Goal: Information Seeking & Learning: Learn about a topic

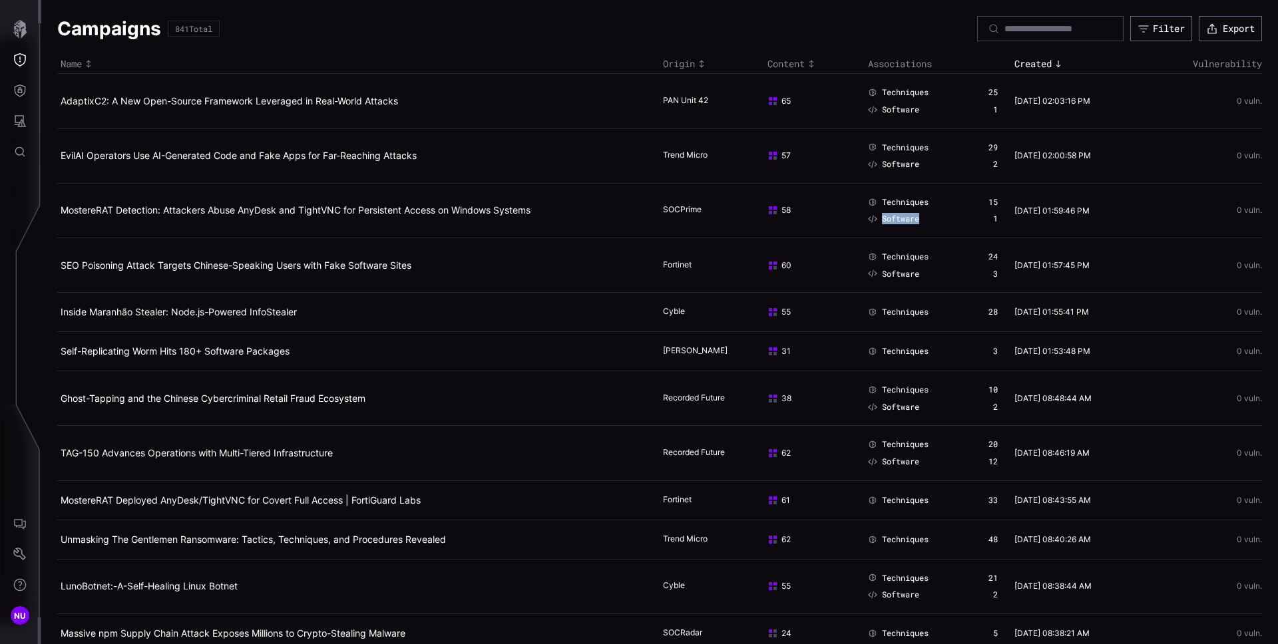
drag, startPoint x: 0, startPoint y: 0, endPoint x: 887, endPoint y: 204, distance: 910.5
click at [924, 211] on div "Techniques 15 Software 1" at bounding box center [933, 210] width 130 height 27
click at [887, 204] on span "Techniques" at bounding box center [905, 202] width 47 height 11
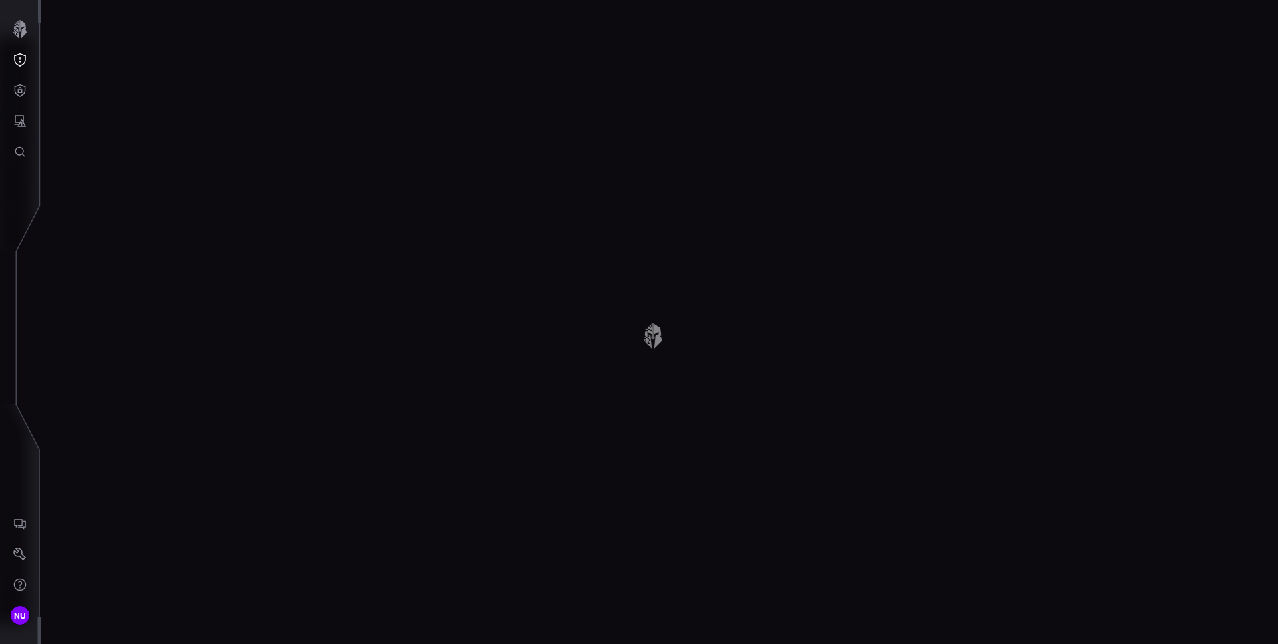
click at [887, 204] on div at bounding box center [659, 322] width 1237 height 644
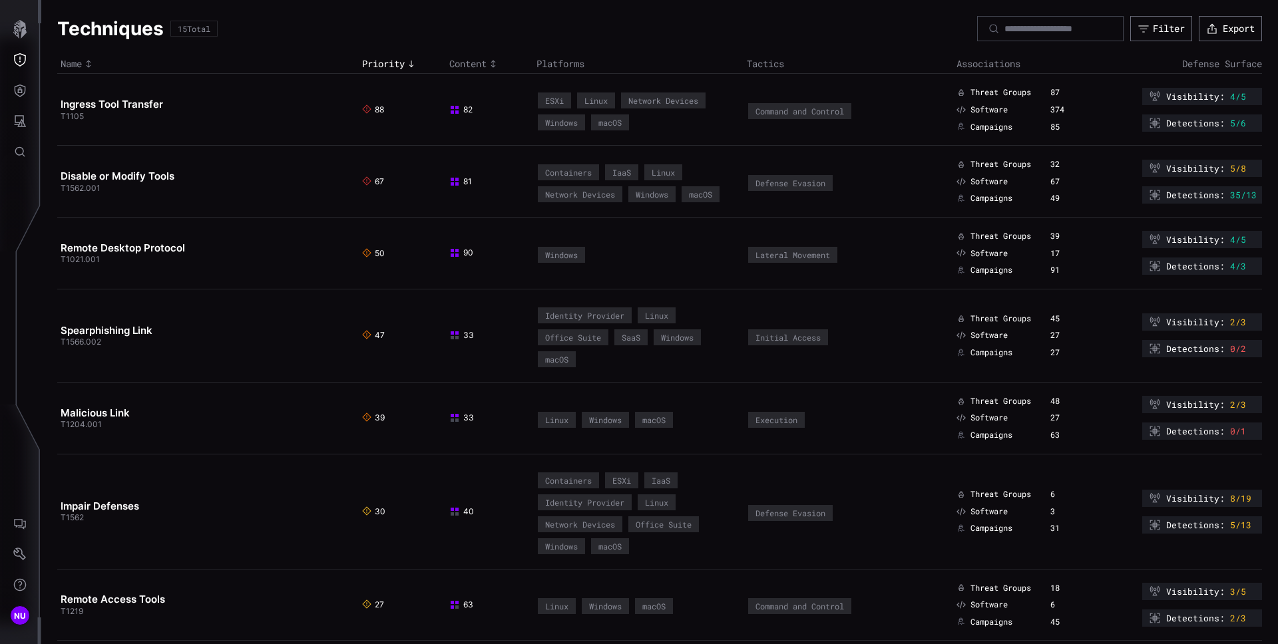
click at [979, 164] on span "Threat Groups" at bounding box center [1000, 164] width 61 height 11
click at [986, 163] on span "Threat Groups" at bounding box center [1000, 164] width 61 height 11
click at [1050, 164] on div "32" at bounding box center [1068, 164] width 37 height 11
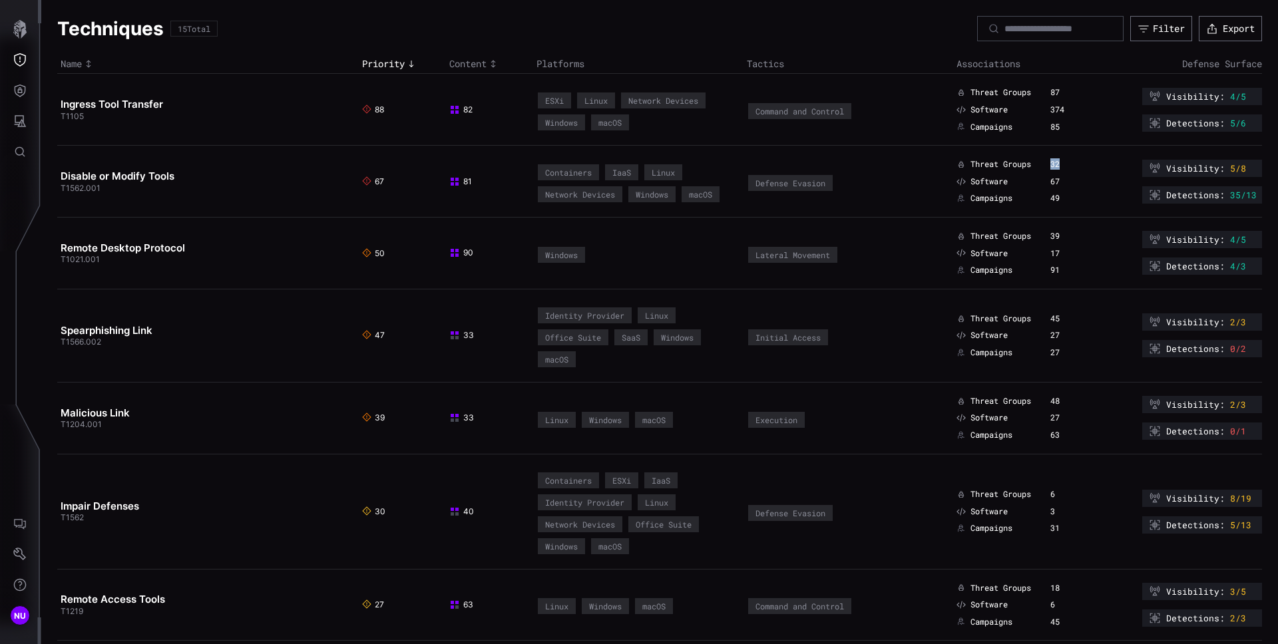
click at [1050, 164] on div "32" at bounding box center [1068, 164] width 37 height 11
click at [1008, 164] on span "Threat Groups" at bounding box center [1000, 164] width 61 height 11
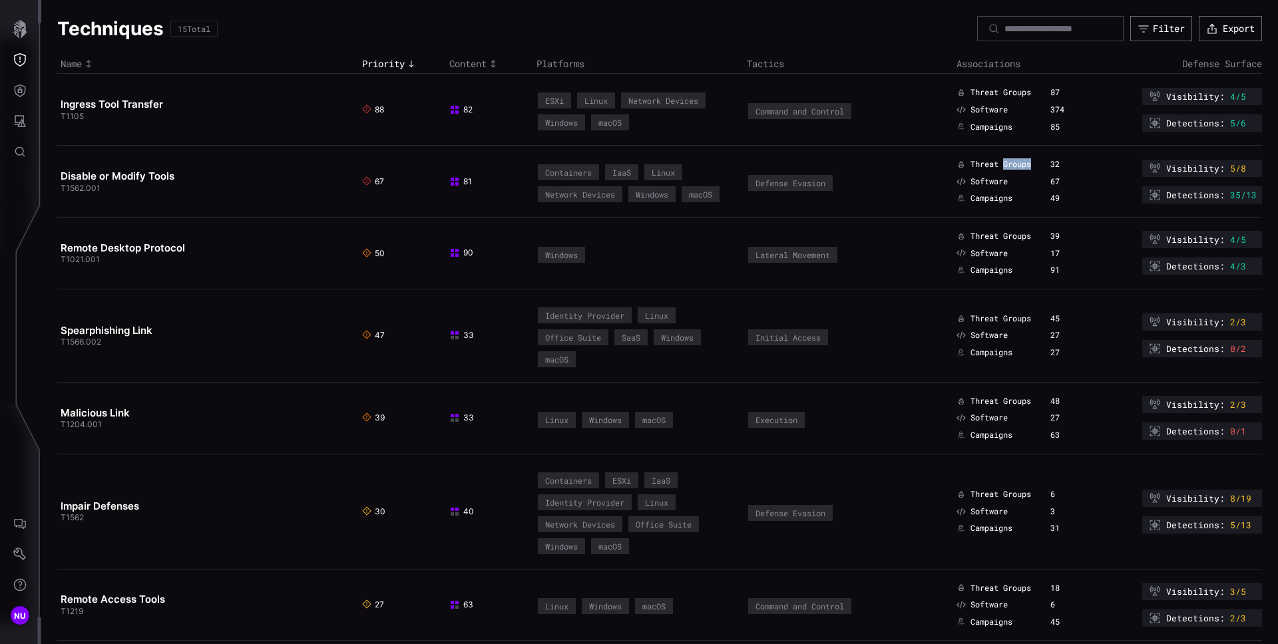
click at [1008, 164] on span "Threat Groups" at bounding box center [1000, 164] width 61 height 11
click at [1050, 181] on div "67" at bounding box center [1068, 181] width 37 height 11
click at [1050, 182] on div "67" at bounding box center [1068, 181] width 37 height 11
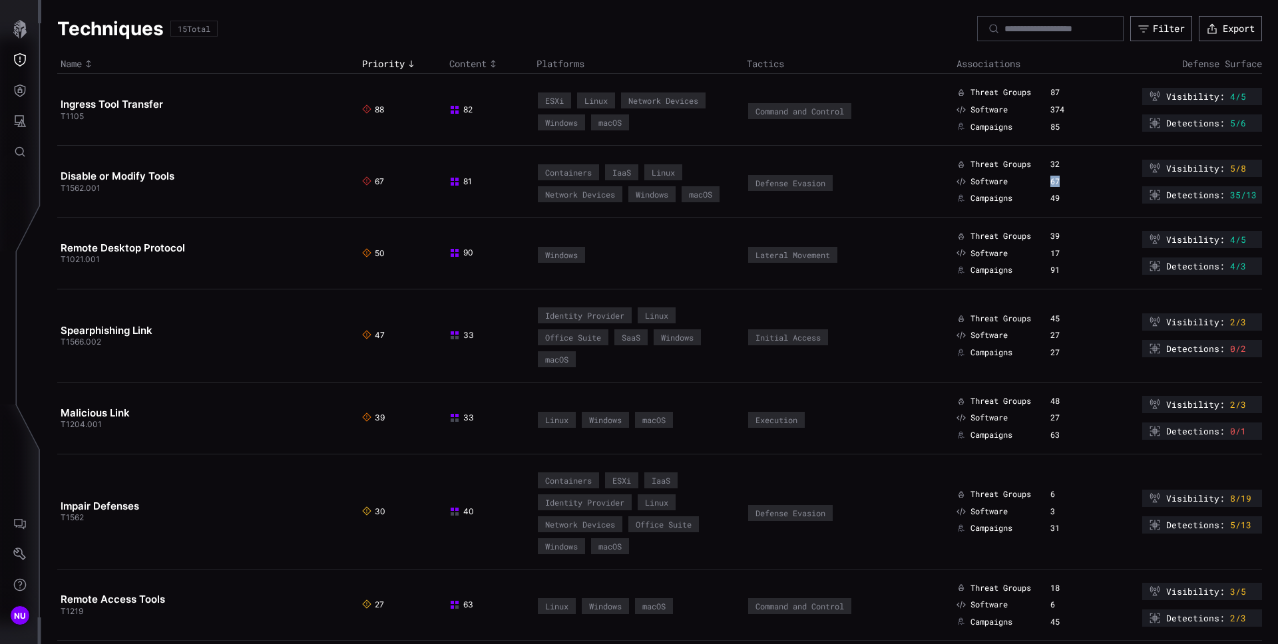
click at [1050, 182] on div "67" at bounding box center [1068, 181] width 37 height 11
click at [1050, 196] on div "49" at bounding box center [1068, 198] width 37 height 11
click at [995, 198] on span "Campaigns" at bounding box center [991, 198] width 42 height 11
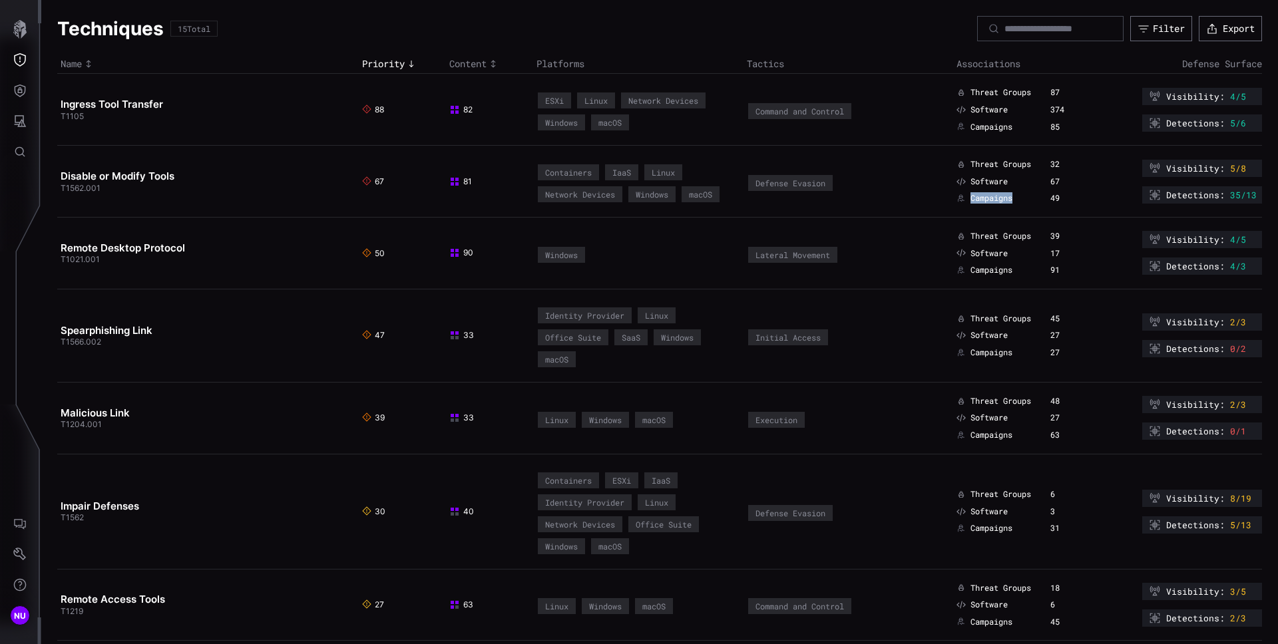
drag, startPoint x: 995, startPoint y: 198, endPoint x: 986, endPoint y: 197, distance: 8.7
click at [994, 197] on span "Campaigns" at bounding box center [991, 198] width 42 height 11
drag, startPoint x: 962, startPoint y: 197, endPoint x: 952, endPoint y: 198, distance: 10.0
click at [958, 198] on div "Campaigns" at bounding box center [1000, 198] width 87 height 11
click at [958, 198] on icon at bounding box center [961, 198] width 7 height 7
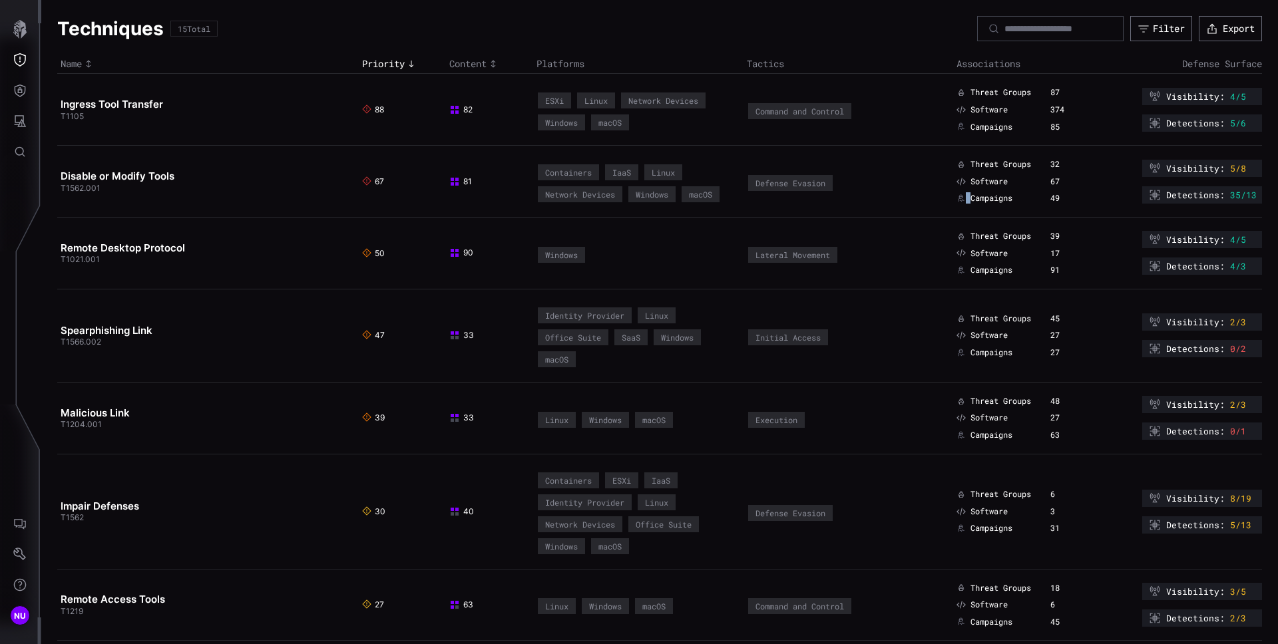
click at [958, 198] on icon at bounding box center [961, 198] width 7 height 7
click at [957, 188] on div "Threat Groups 32 Software 67 Campaigns 49" at bounding box center [1022, 181] width 130 height 45
click at [957, 183] on icon at bounding box center [961, 182] width 9 height 8
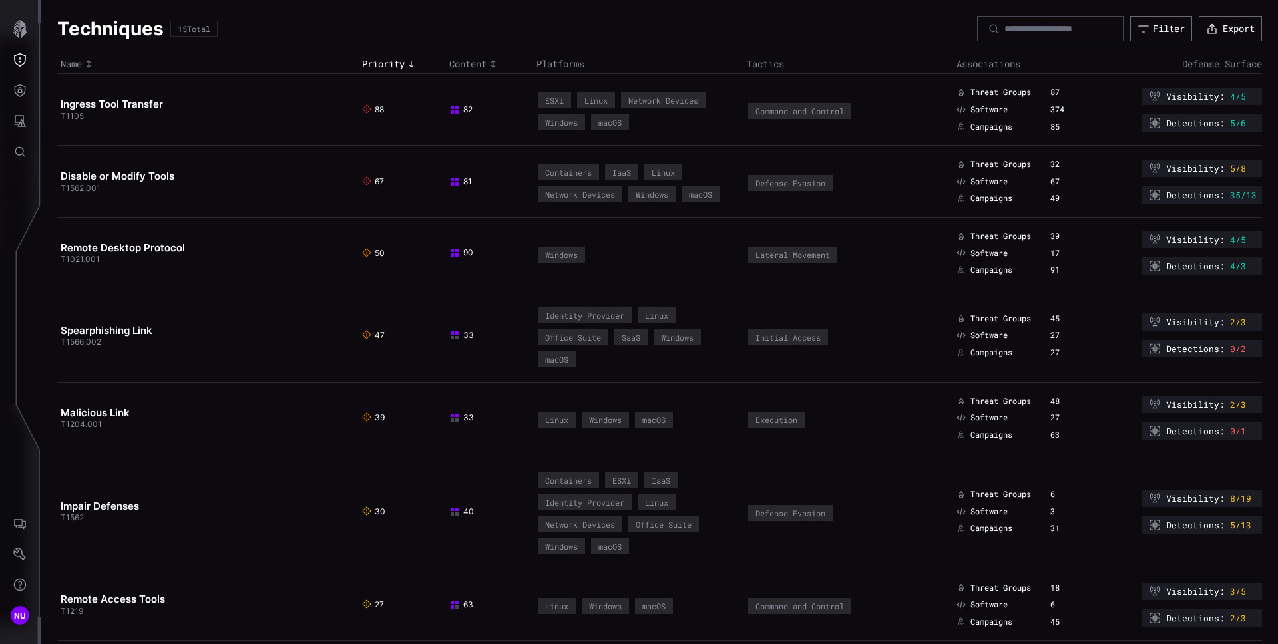
click at [1000, 183] on div "Software" at bounding box center [1000, 181] width 87 height 11
drag, startPoint x: 1014, startPoint y: 184, endPoint x: 1058, endPoint y: 183, distance: 44.6
click at [1022, 184] on div "Software" at bounding box center [1000, 181] width 87 height 11
click at [1058, 183] on div "67" at bounding box center [1068, 181] width 37 height 11
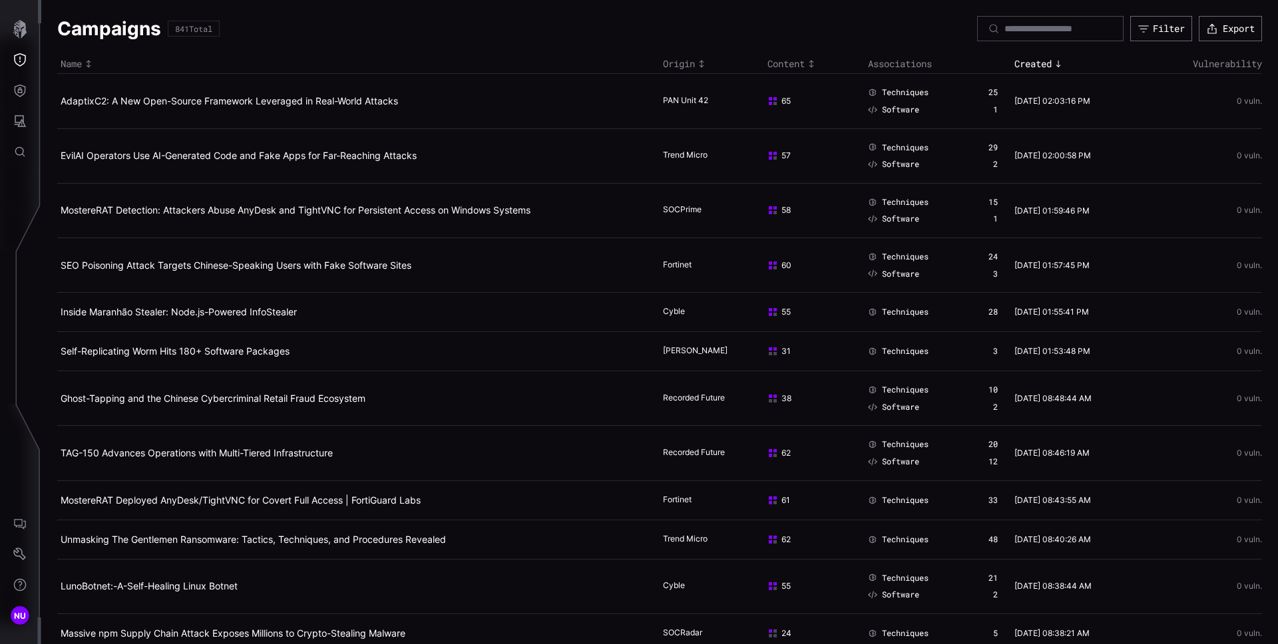
click at [988, 203] on div "15" at bounding box center [992, 202] width 9 height 11
click at [993, 214] on div "1" at bounding box center [995, 219] width 5 height 11
drag, startPoint x: 916, startPoint y: 214, endPoint x: 909, endPoint y: 214, distance: 7.3
click at [915, 214] on div "Software 1" at bounding box center [933, 219] width 130 height 11
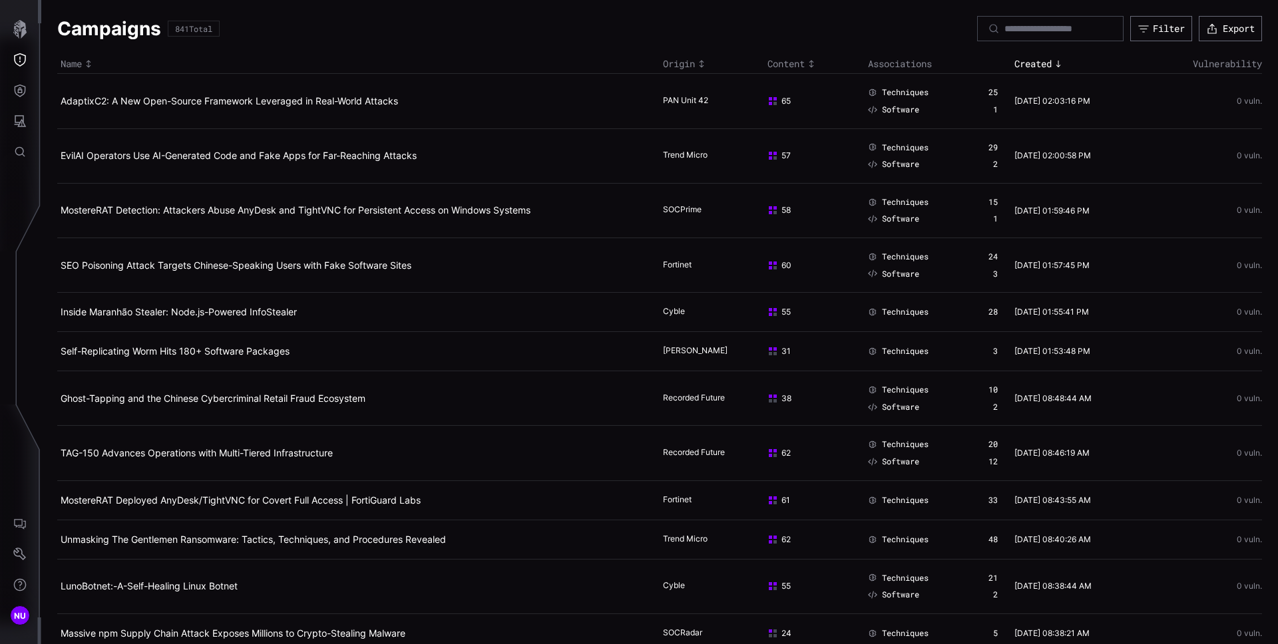
click at [893, 215] on span "Software" at bounding box center [900, 219] width 37 height 11
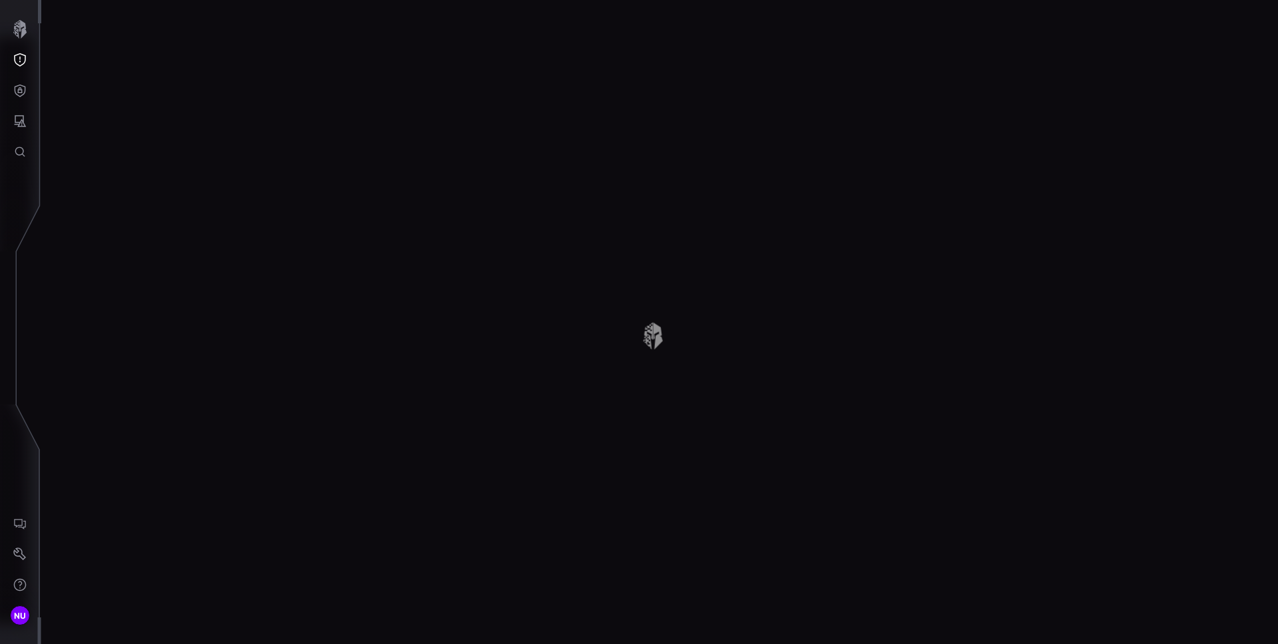
click at [893, 215] on div at bounding box center [659, 322] width 1237 height 644
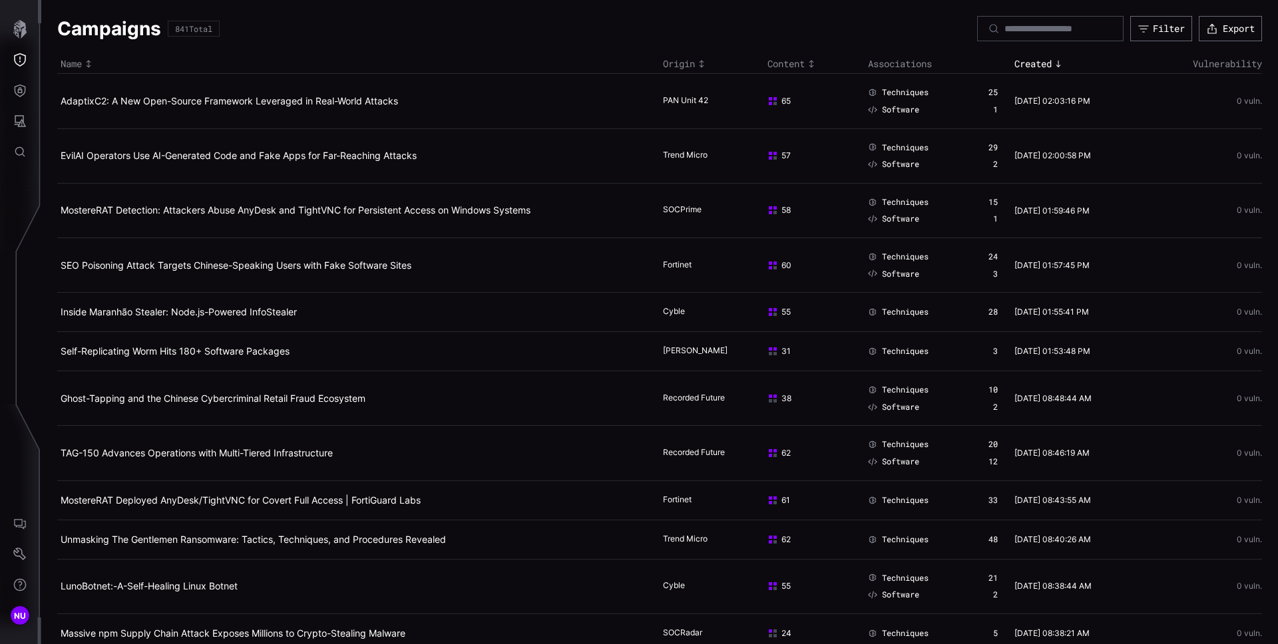
click at [888, 539] on span "Techniques" at bounding box center [905, 539] width 47 height 11
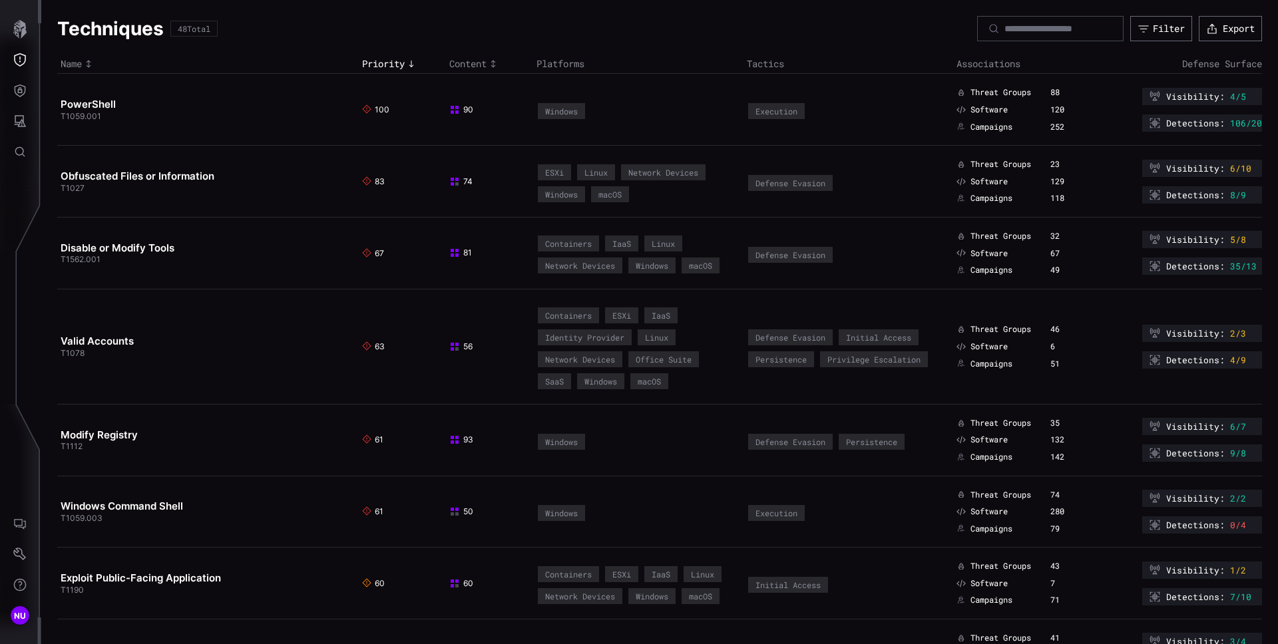
click at [984, 184] on span "Software" at bounding box center [988, 181] width 37 height 11
click at [989, 200] on span "Campaigns" at bounding box center [991, 198] width 42 height 11
click at [976, 159] on span "Threat Groups" at bounding box center [1000, 164] width 61 height 11
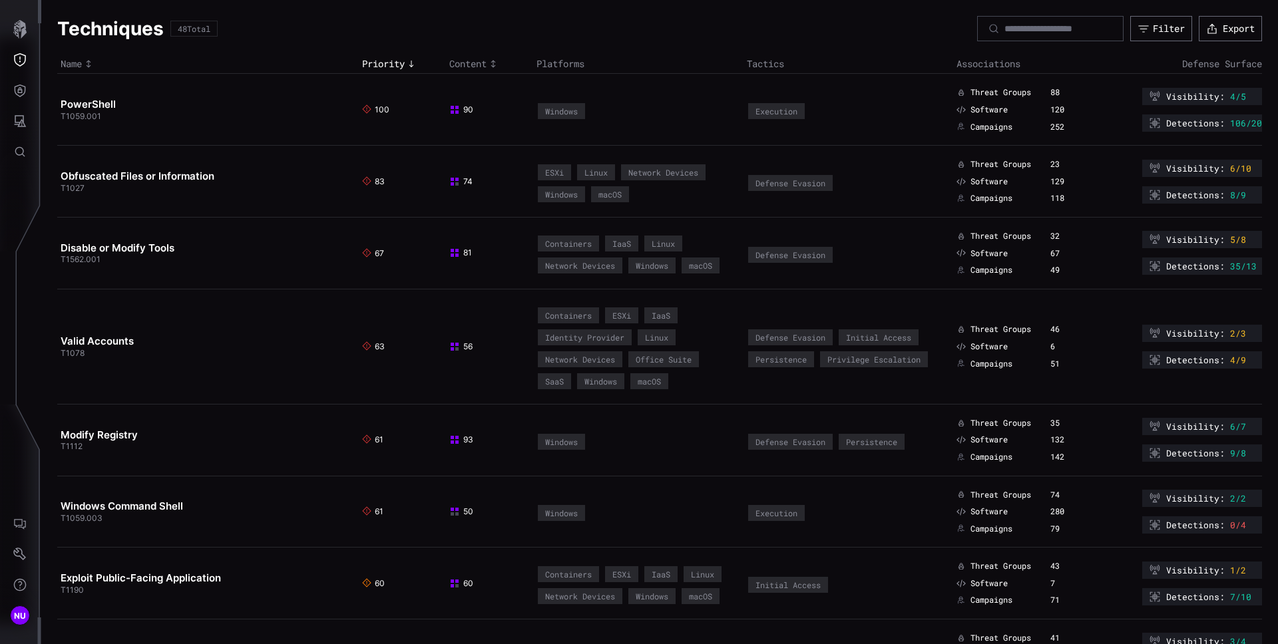
click at [978, 165] on span "Threat Groups" at bounding box center [1000, 164] width 61 height 11
click at [978, 261] on div "Threat Groups 32 Software 67 Campaigns 49" at bounding box center [1022, 253] width 130 height 45
click at [982, 270] on span "Campaigns" at bounding box center [991, 270] width 42 height 11
click at [980, 257] on span "Software" at bounding box center [988, 253] width 37 height 11
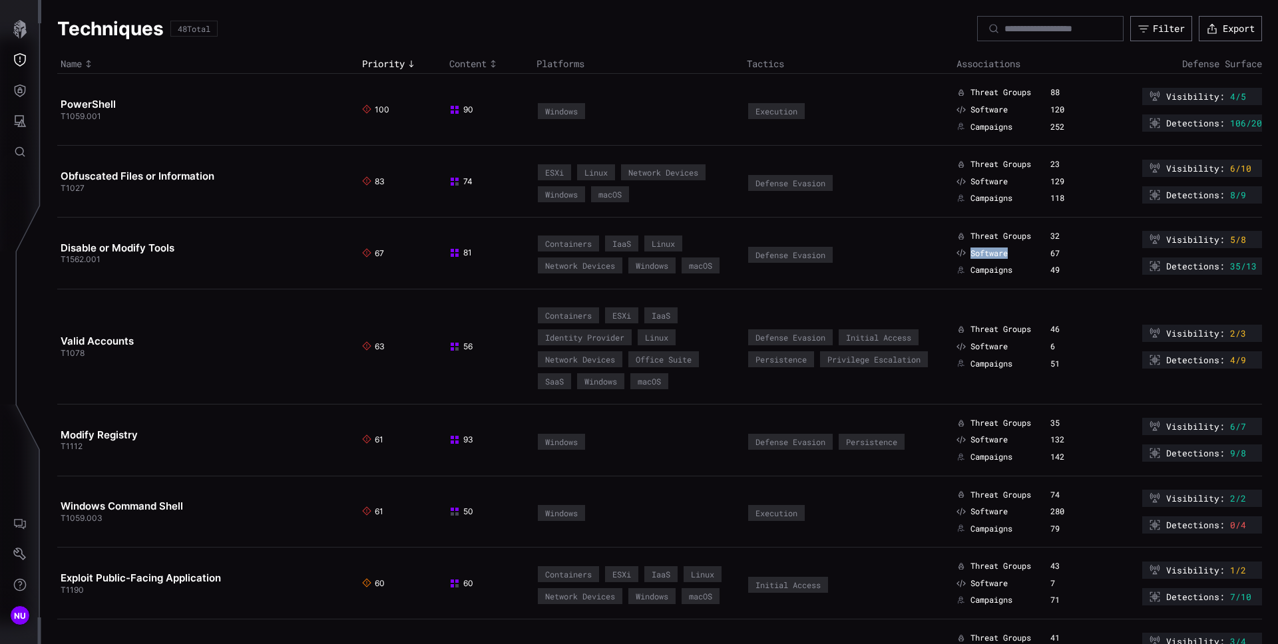
click at [980, 257] on span "Software" at bounding box center [988, 253] width 37 height 11
click at [992, 228] on td "Threat Groups 32 Software 67 Campaigns 49" at bounding box center [1026, 253] width 147 height 72
click at [980, 318] on td "Threat Groups 46 Software 6 Campaigns 51" at bounding box center [1026, 346] width 147 height 115
click at [985, 349] on span "Software" at bounding box center [988, 346] width 37 height 11
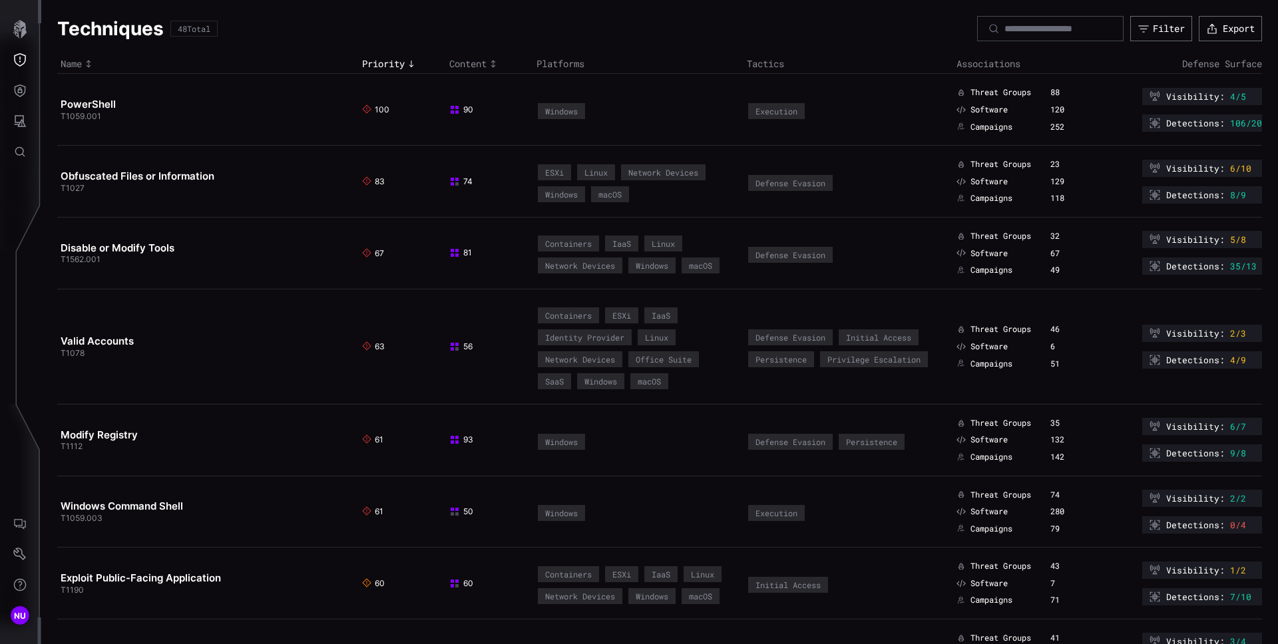
click at [982, 364] on span "Campaigns" at bounding box center [991, 364] width 42 height 11
click at [969, 445] on div "Threat Groups 35 Software 132 Campaigns 142" at bounding box center [1022, 440] width 130 height 45
click at [972, 440] on span "Software" at bounding box center [988, 440] width 37 height 11
click at [991, 464] on td "Threat Groups 35 Software 132 Campaigns 142" at bounding box center [1026, 440] width 147 height 72
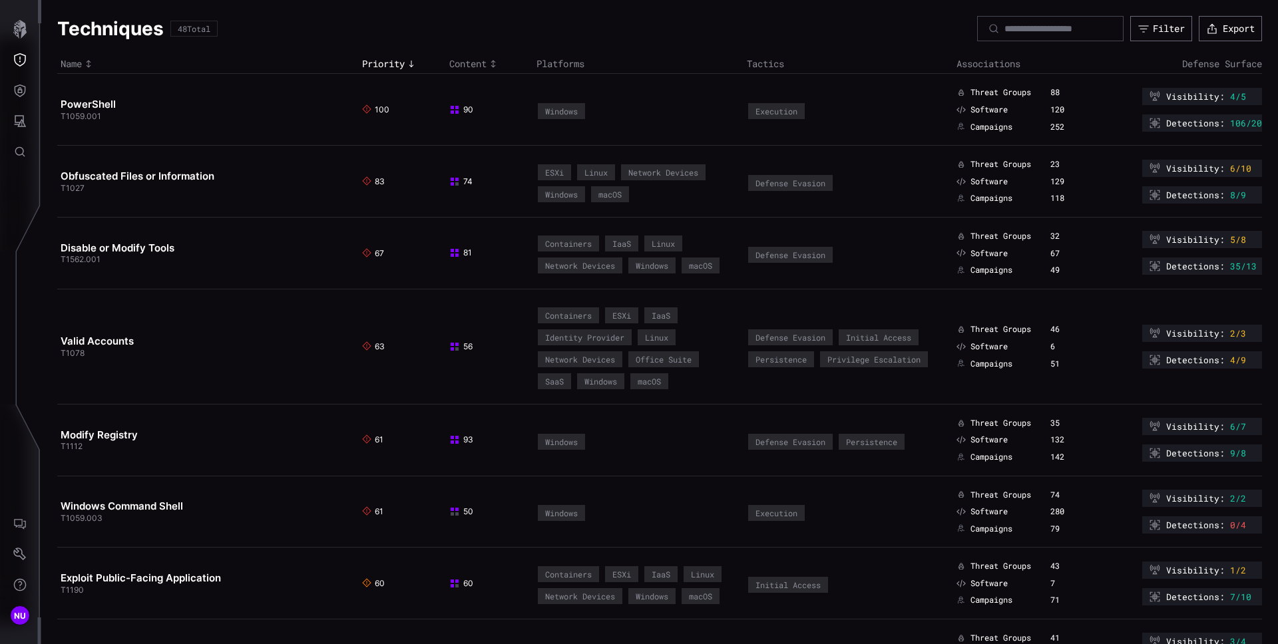
click at [988, 459] on span "Campaigns" at bounding box center [991, 457] width 42 height 11
click at [1174, 430] on span "Visibility :" at bounding box center [1195, 426] width 59 height 11
drag, startPoint x: 1184, startPoint y: 429, endPoint x: 1215, endPoint y: 427, distance: 30.7
click at [1187, 429] on span "Visibility :" at bounding box center [1195, 426] width 59 height 11
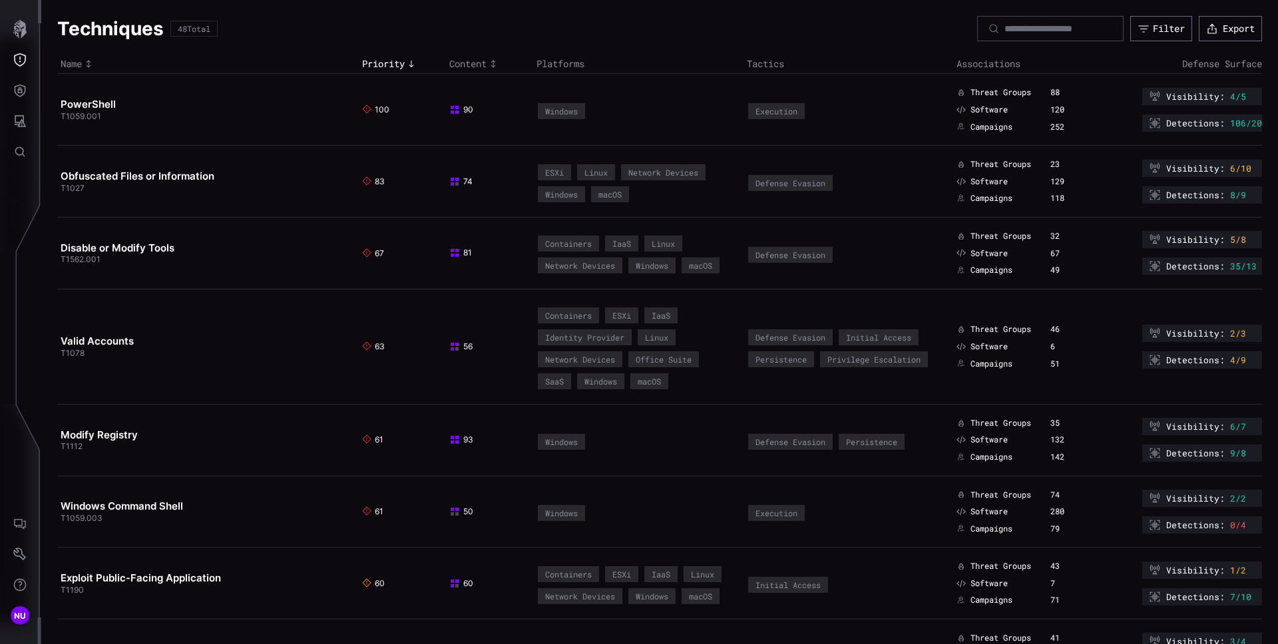
click at [1217, 427] on div "Visibility : 6/7" at bounding box center [1202, 426] width 120 height 17
click at [1230, 431] on span "6/7" at bounding box center [1238, 426] width 16 height 11
click at [1230, 430] on span "6/7" at bounding box center [1238, 426] width 16 height 11
drag, startPoint x: 1226, startPoint y: 429, endPoint x: 1122, endPoint y: 423, distance: 104.1
click at [1215, 429] on div "Visibility : 6/7" at bounding box center [1202, 426] width 120 height 17
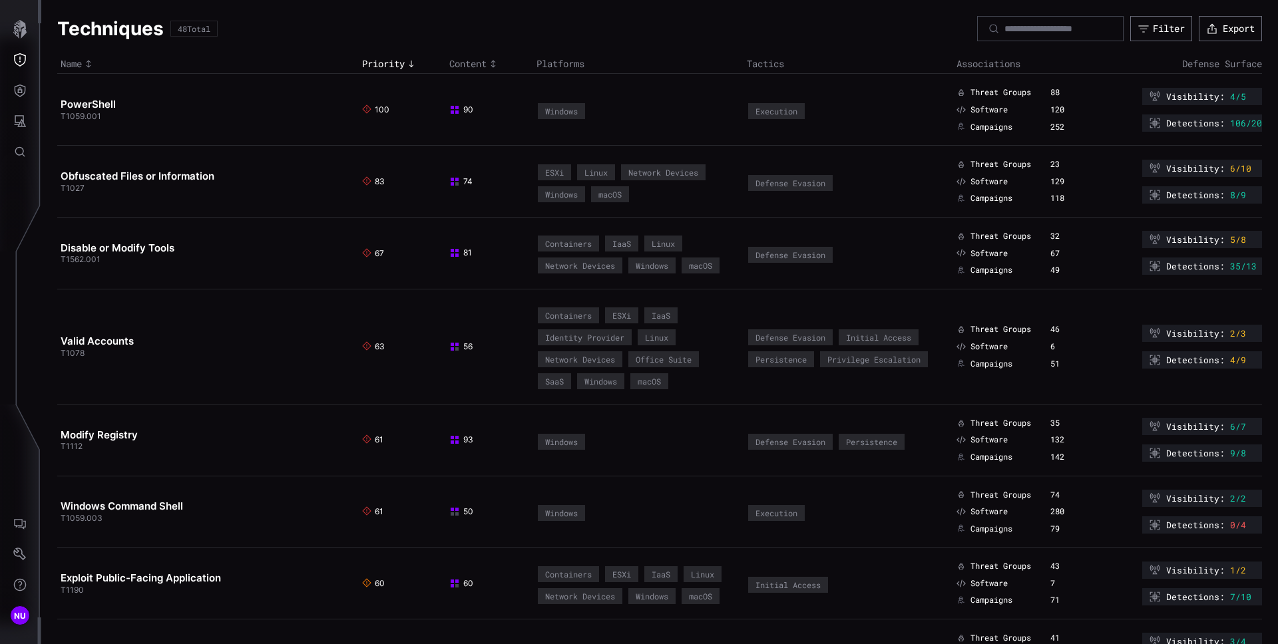
click at [1122, 423] on div "Visibility : 6/7 Detections : 9/8" at bounding box center [1183, 440] width 158 height 44
click at [1154, 427] on div "Visibility : 6/7" at bounding box center [1202, 426] width 120 height 17
drag, startPoint x: 1154, startPoint y: 427, endPoint x: 1146, endPoint y: 428, distance: 7.4
click at [1153, 428] on div "Visibility : 6/7" at bounding box center [1202, 426] width 120 height 17
click at [1150, 429] on icon at bounding box center [1155, 425] width 10 height 9
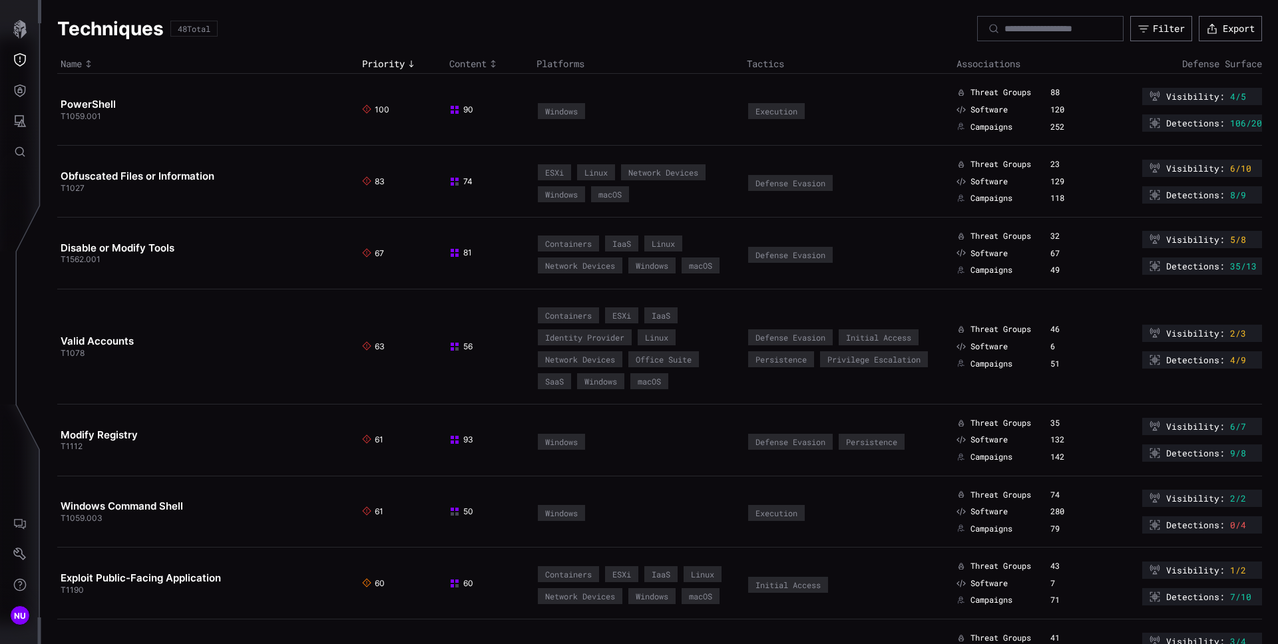
drag, startPoint x: 1146, startPoint y: 433, endPoint x: 1146, endPoint y: 442, distance: 9.3
click at [1146, 437] on div "Visibility : 6/7" at bounding box center [1202, 428] width 120 height 20
click at [1174, 461] on div "Detections : 9/8" at bounding box center [1202, 453] width 120 height 17
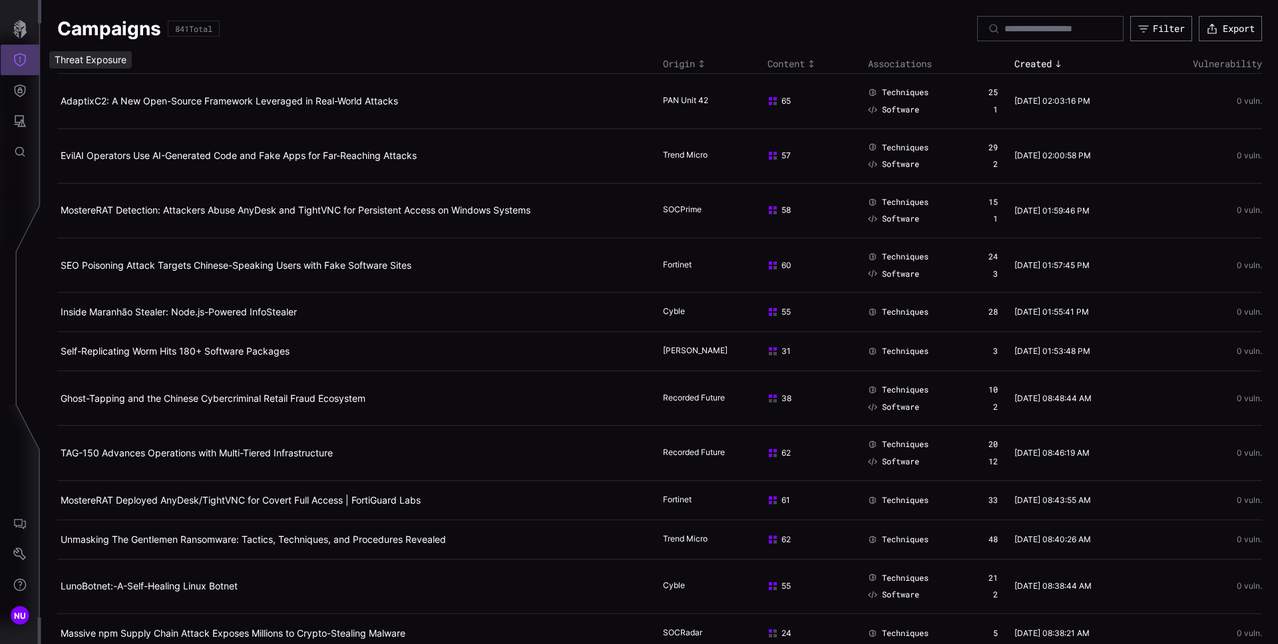
click at [19, 60] on icon "Threat Exposure" at bounding box center [19, 59] width 13 height 13
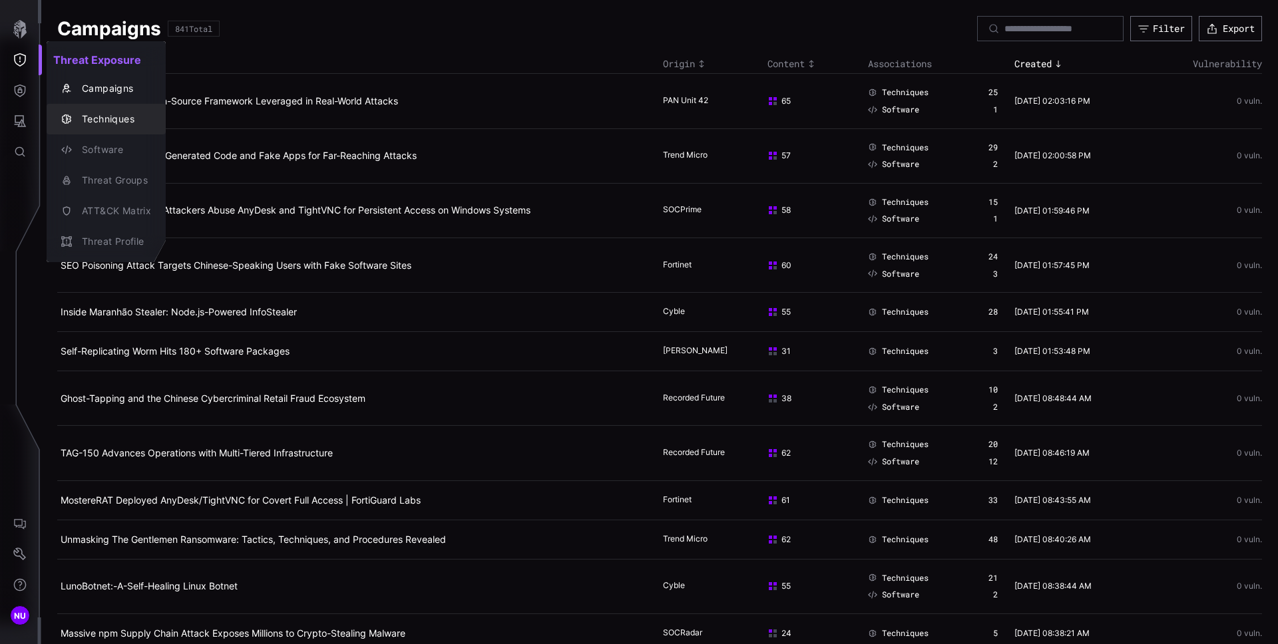
click at [91, 111] on div "Techniques" at bounding box center [113, 119] width 76 height 17
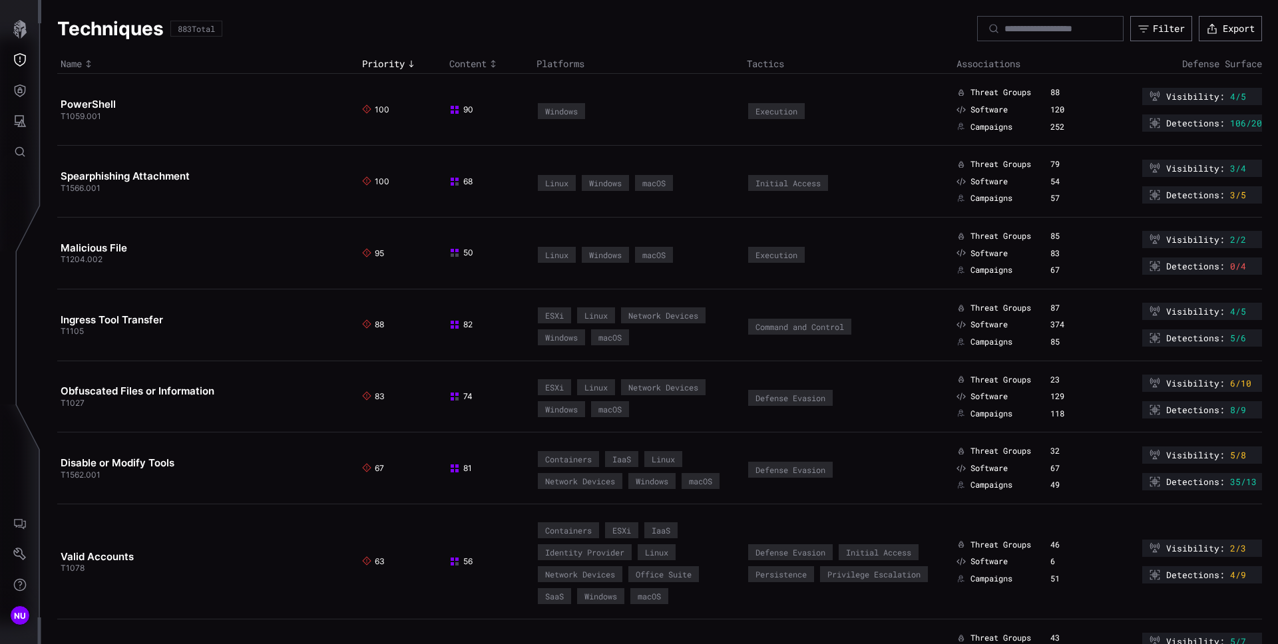
click at [976, 112] on span "Software" at bounding box center [988, 110] width 37 height 11
click at [987, 108] on span "Software" at bounding box center [988, 110] width 37 height 11
click at [988, 108] on span "Software" at bounding box center [988, 110] width 37 height 11
click at [992, 130] on td "Threat Groups 88 Software 120 Campaigns 252" at bounding box center [1026, 110] width 147 height 72
click at [993, 130] on span "Campaigns" at bounding box center [991, 127] width 42 height 11
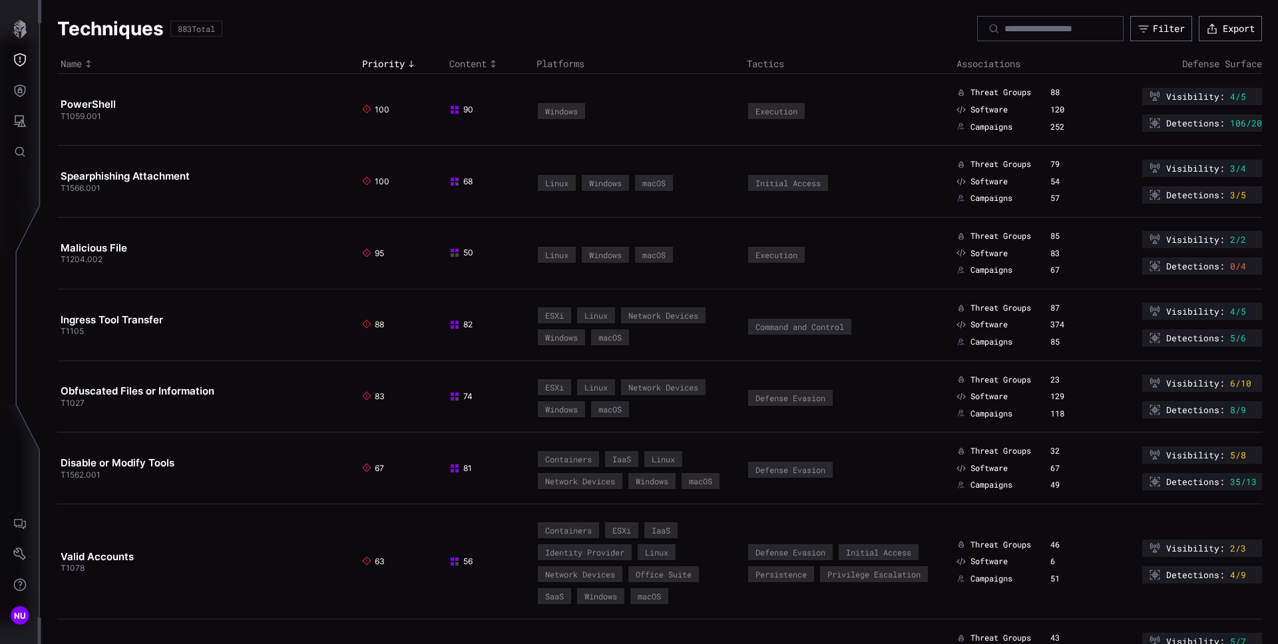
click at [1050, 127] on div "252" at bounding box center [1068, 127] width 37 height 11
click at [1050, 125] on div "252" at bounding box center [1068, 127] width 37 height 11
drag, startPoint x: 1048, startPoint y: 124, endPoint x: 1028, endPoint y: 120, distance: 20.4
click at [1050, 122] on div "252" at bounding box center [1068, 127] width 37 height 11
click at [18, 55] on icon "Threat Exposure" at bounding box center [19, 59] width 13 height 13
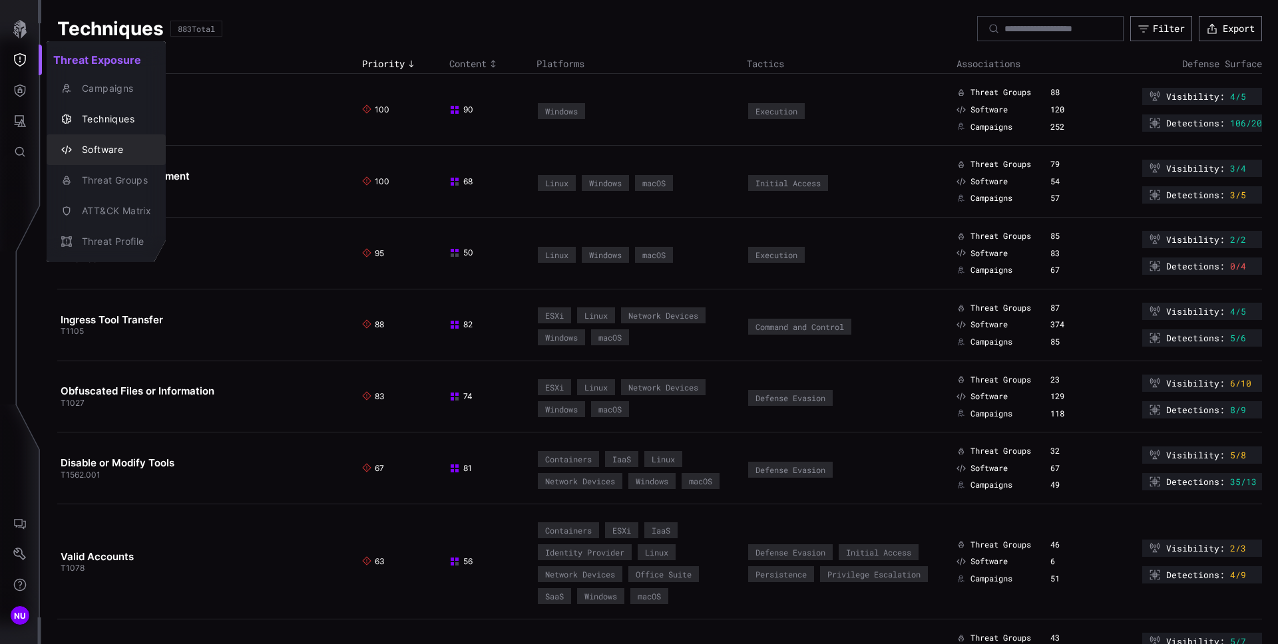
click at [120, 146] on div "Software" at bounding box center [113, 150] width 76 height 17
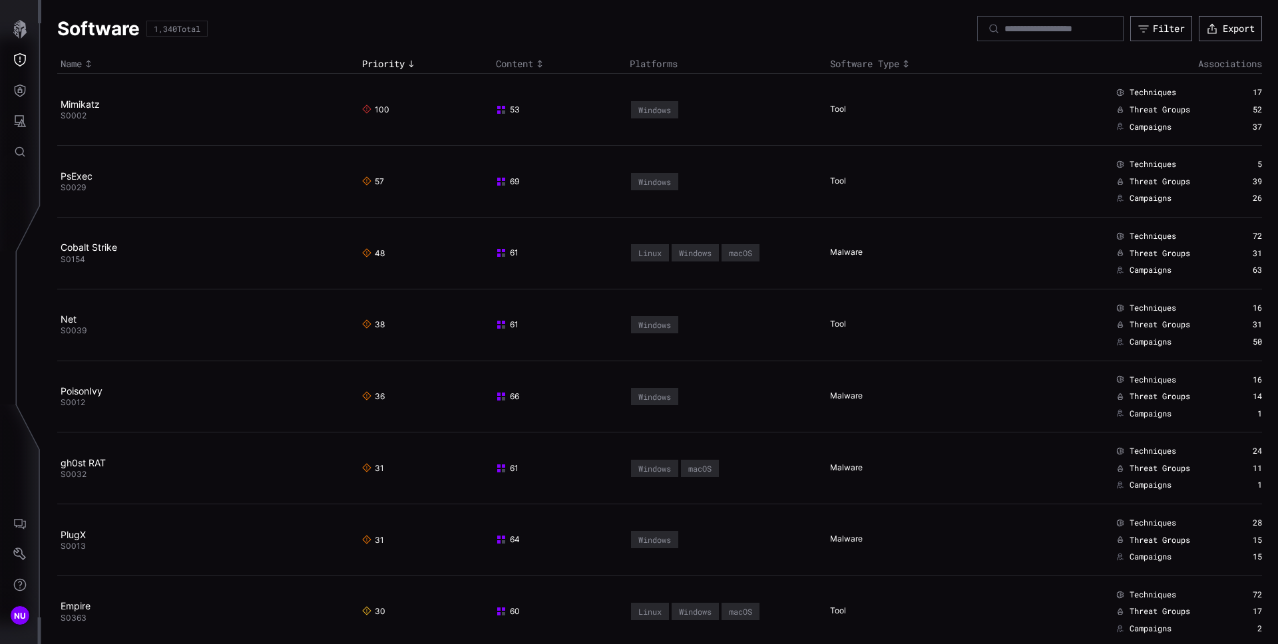
click at [1139, 93] on span "Techniques" at bounding box center [1153, 92] width 47 height 11
click at [1130, 108] on span "Threat Groups" at bounding box center [1160, 110] width 61 height 11
click at [1133, 130] on span "Campaigns" at bounding box center [1151, 127] width 42 height 11
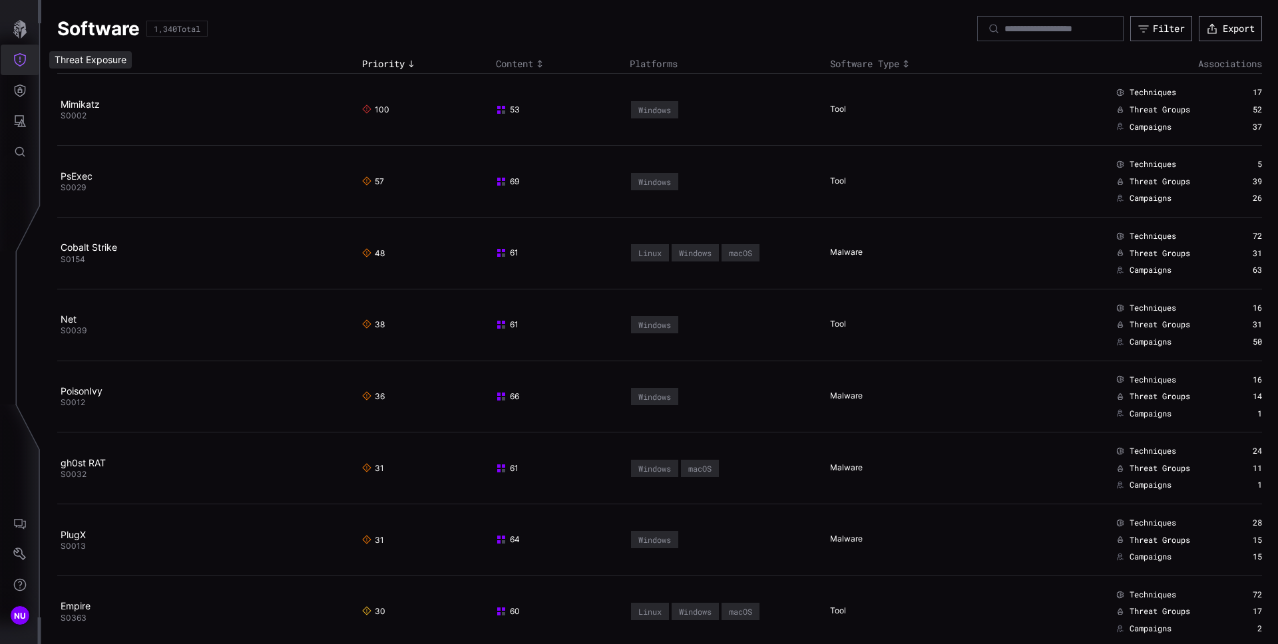
click at [23, 57] on icon "Threat Exposure" at bounding box center [19, 59] width 13 height 13
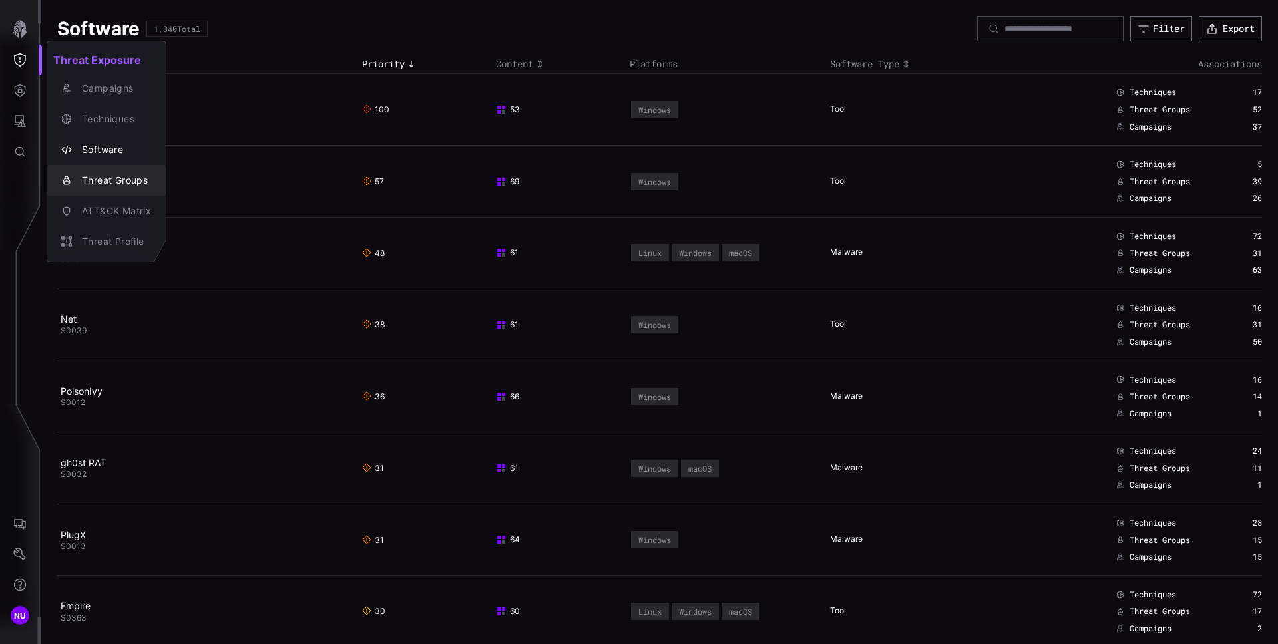
click at [118, 182] on div "Threat Groups" at bounding box center [113, 180] width 76 height 17
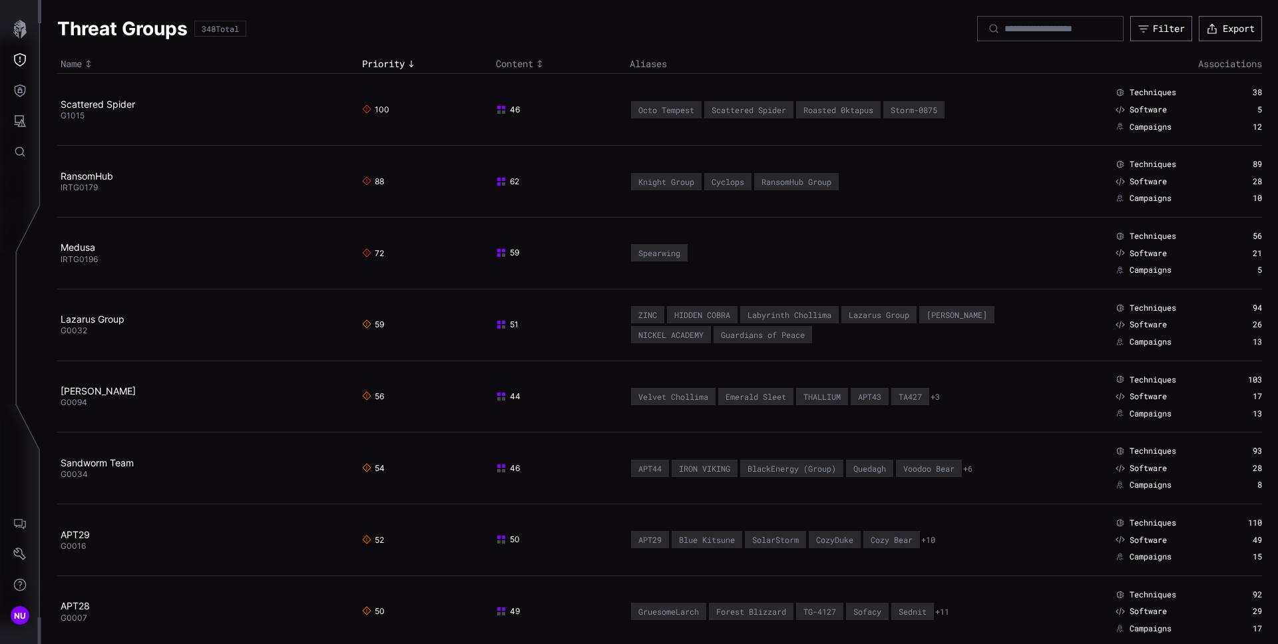
click at [1138, 125] on span "Campaigns" at bounding box center [1151, 127] width 42 height 11
click at [1117, 125] on div "Campaigns" at bounding box center [1165, 127] width 98 height 11
click at [1130, 128] on span "Campaigns" at bounding box center [1151, 127] width 42 height 11
click at [1142, 106] on span "Software" at bounding box center [1148, 110] width 37 height 11
drag, startPoint x: 1142, startPoint y: 106, endPoint x: 1140, endPoint y: 95, distance: 12.1
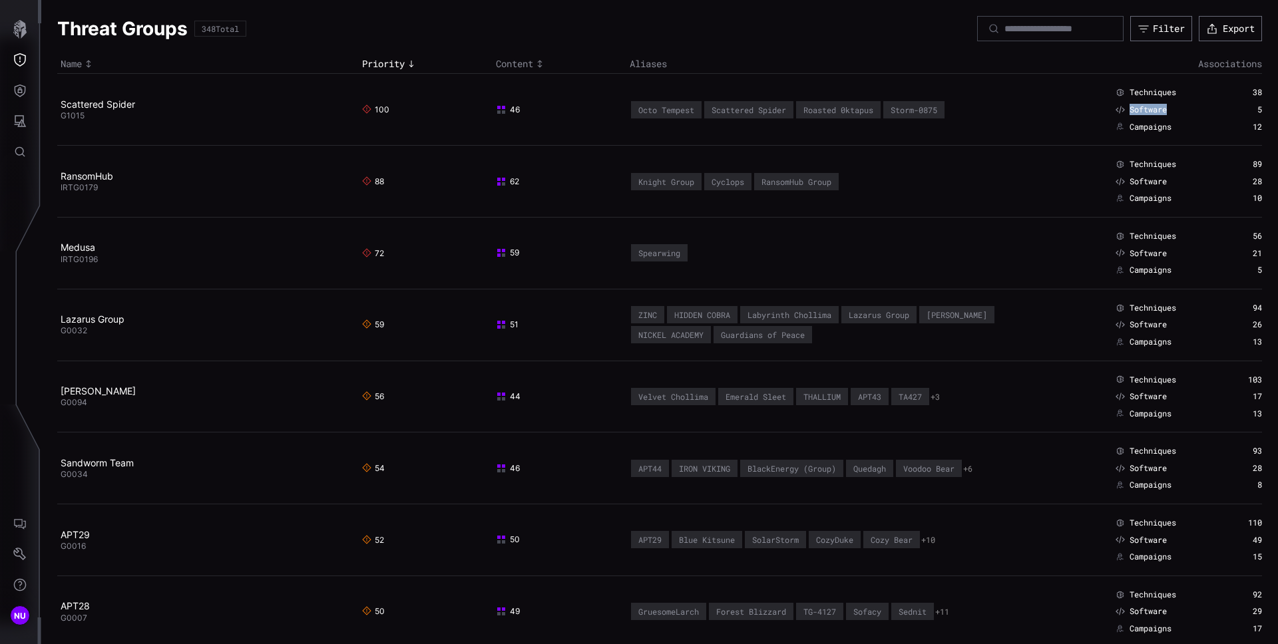
click at [1142, 106] on span "Software" at bounding box center [1148, 110] width 37 height 11
click at [1140, 95] on span "Techniques" at bounding box center [1153, 92] width 47 height 11
click at [24, 63] on icon "Threat Exposure" at bounding box center [19, 59] width 13 height 13
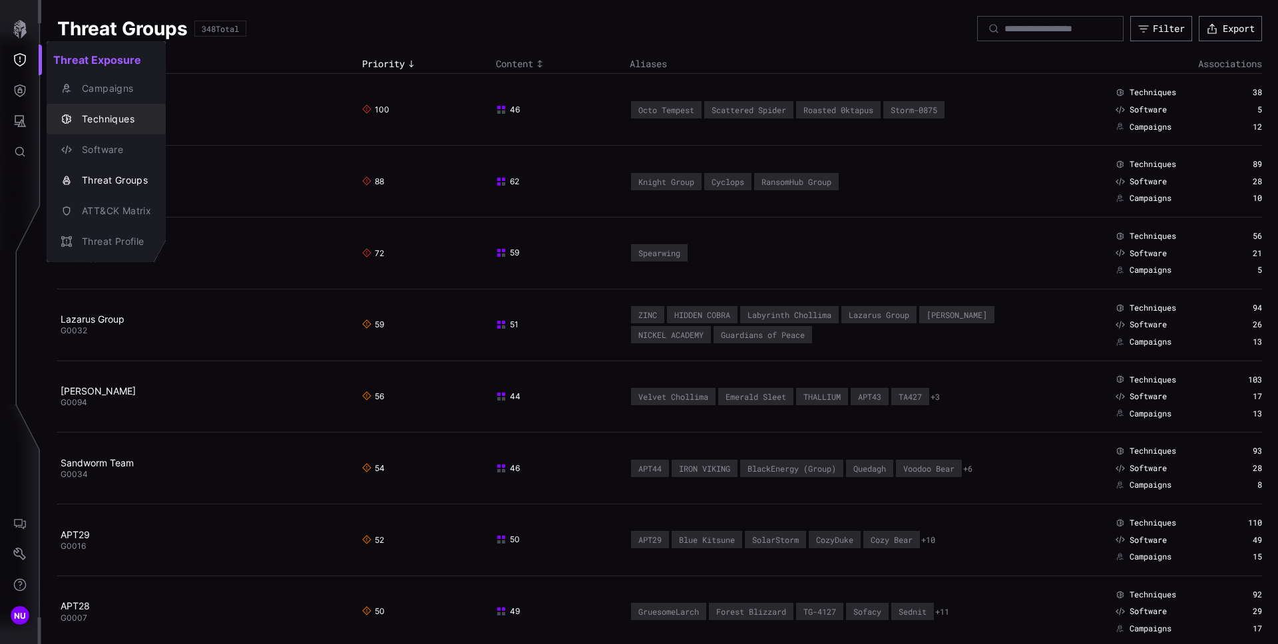
click at [93, 87] on div "Campaigns" at bounding box center [113, 89] width 76 height 17
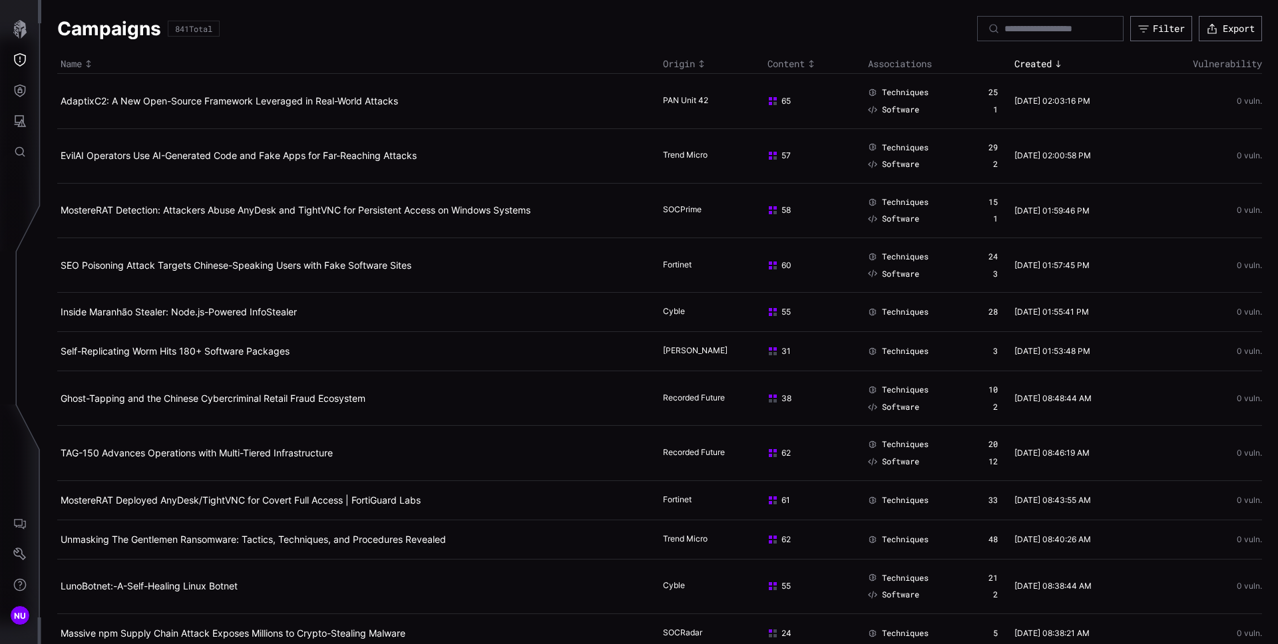
click at [988, 94] on div "25" at bounding box center [992, 92] width 9 height 11
click at [903, 96] on span "Techniques" at bounding box center [905, 92] width 47 height 11
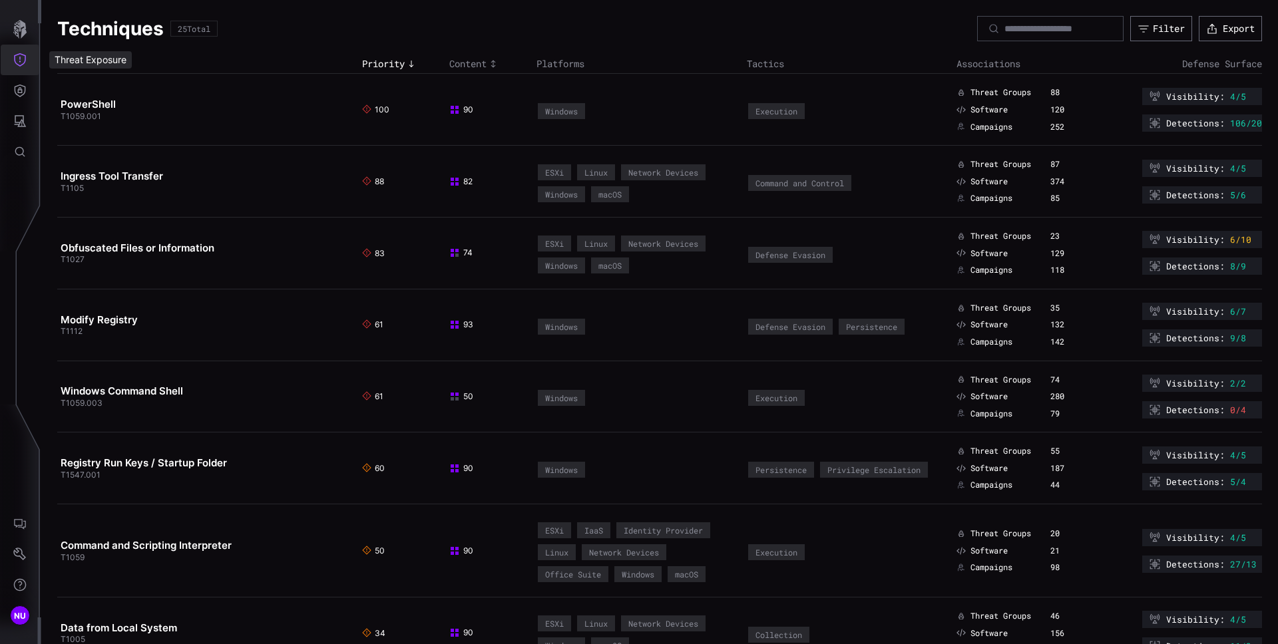
click at [11, 57] on button "Threat Exposure" at bounding box center [20, 60] width 39 height 31
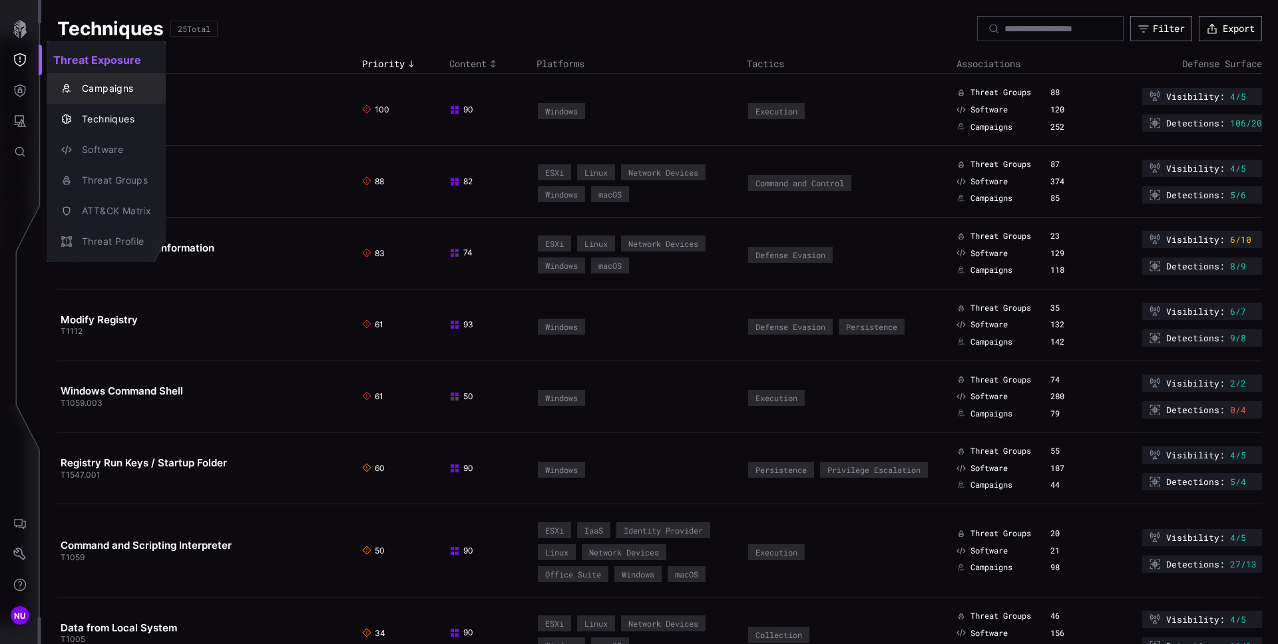
click at [112, 90] on div "Campaigns" at bounding box center [113, 89] width 76 height 17
